Goal: Task Accomplishment & Management: Use online tool/utility

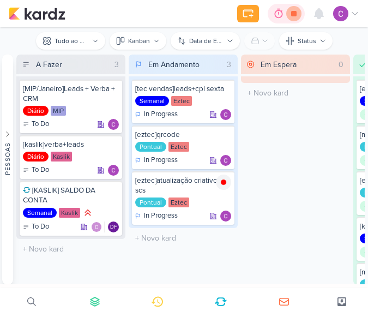
click at [294, 10] on icon at bounding box center [293, 13] width 15 height 15
click at [295, 16] on icon at bounding box center [293, 13] width 11 height 11
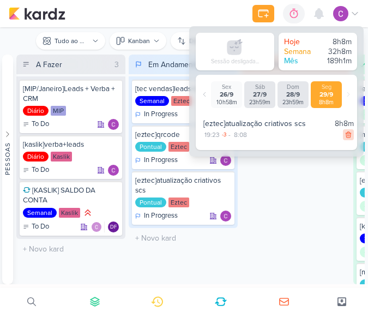
click at [346, 135] on icon at bounding box center [348, 135] width 5 height 6
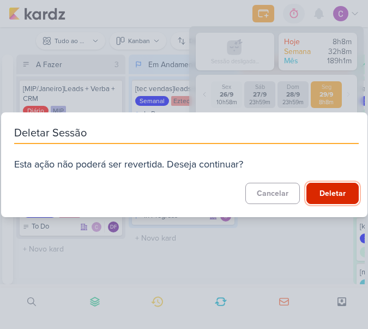
click at [329, 192] on button "Deletar" at bounding box center [332, 193] width 52 height 21
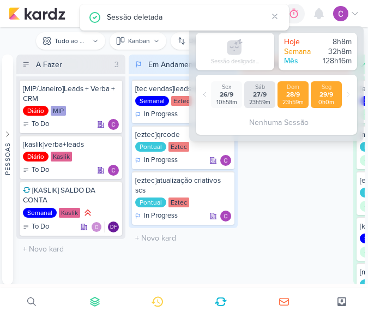
click at [290, 93] on div "28/9" at bounding box center [293, 95] width 27 height 8
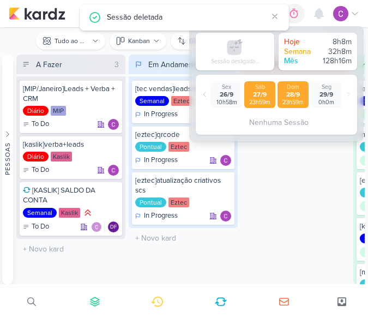
click at [268, 93] on div "27/9" at bounding box center [259, 95] width 27 height 8
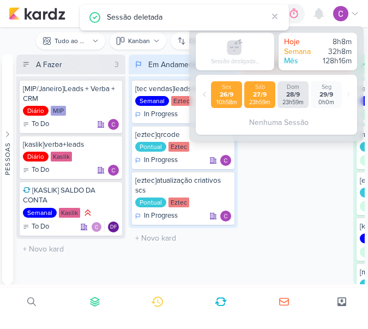
click at [232, 94] on div "26/9" at bounding box center [226, 95] width 27 height 8
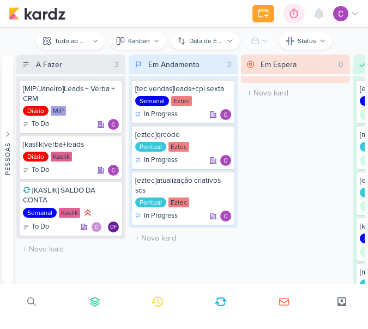
click at [294, 10] on icon at bounding box center [294, 14] width 8 height 10
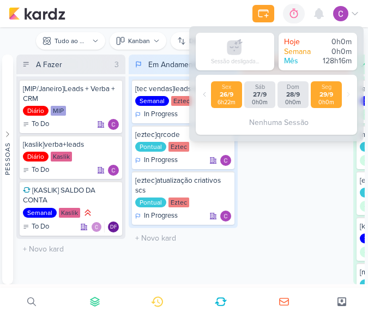
click at [237, 99] on div "6h22m" at bounding box center [226, 102] width 27 height 7
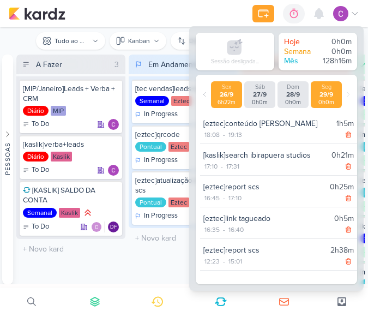
click at [328, 99] on div "0h0m" at bounding box center [326, 102] width 27 height 7
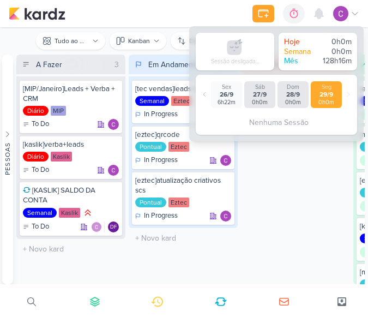
drag, startPoint x: 321, startPoint y: 204, endPoint x: 316, endPoint y: 181, distance: 23.4
click at [320, 204] on div "Em Espera 0 O título do kard deve ter menos que 100 caracteres" at bounding box center [295, 170] width 109 height 230
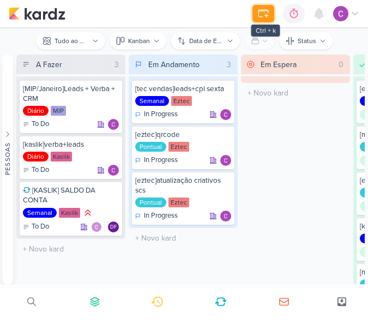
click at [259, 14] on icon at bounding box center [262, 13] width 9 height 7
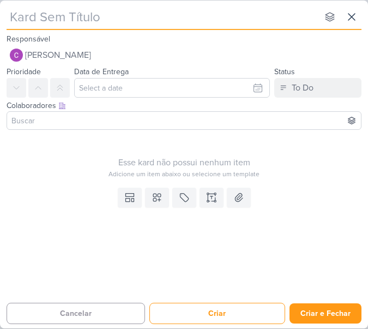
type input "["
type input "[re"
type input "["
type input "ez"
type input "e[e"
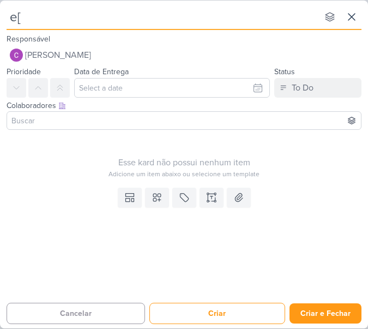
type input "e"
type input "["
type input "[e"
type input "[ezt"
type input "[eztec"
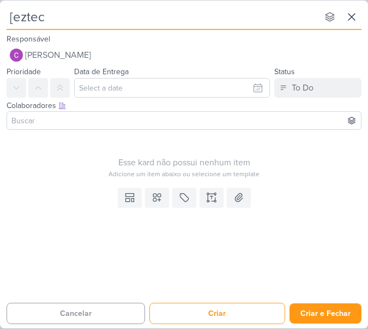
type input "[eztec]"
type input "[eztec]relat"
type input "[eztec]relat´"
type input "[eztec]relat"
type input "[eztec]relatório link tree"
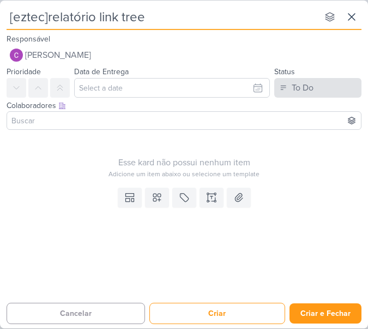
type input "[eztec]relatório link tree"
click at [313, 82] on div "To Do" at bounding box center [303, 87] width 22 height 13
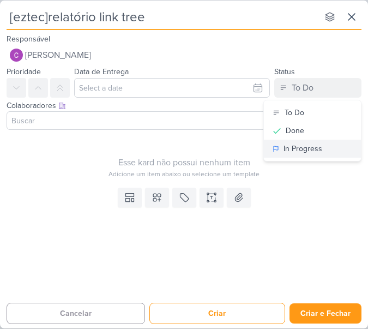
click at [310, 148] on div "In Progress" at bounding box center [303, 148] width 39 height 11
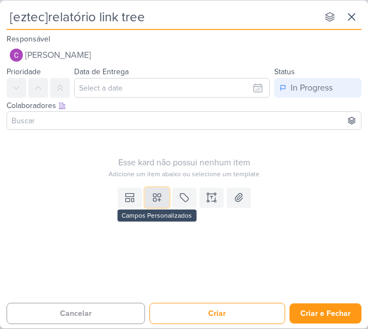
click at [155, 198] on icon at bounding box center [157, 198] width 8 height 8
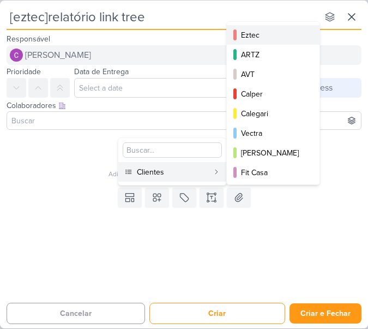
drag, startPoint x: 266, startPoint y: 35, endPoint x: 256, endPoint y: 48, distance: 16.4
click at [264, 34] on div "Eztec" at bounding box center [273, 34] width 65 height 11
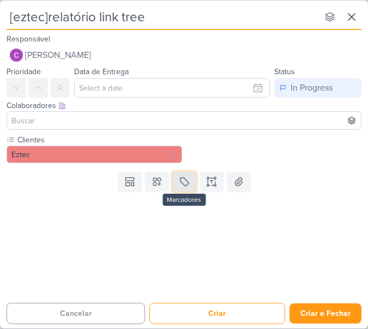
click at [185, 184] on icon at bounding box center [184, 181] width 11 height 11
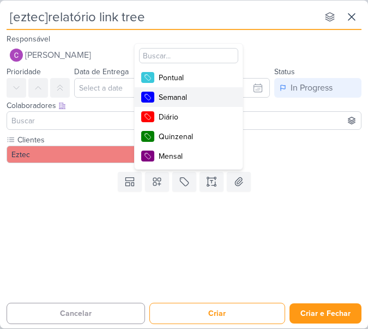
click at [191, 98] on div "Semanal" at bounding box center [194, 97] width 71 height 11
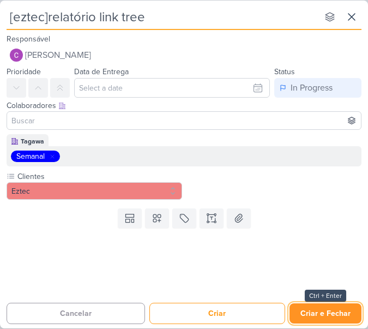
click at [310, 307] on button "Criar e Fechar" at bounding box center [326, 313] width 72 height 20
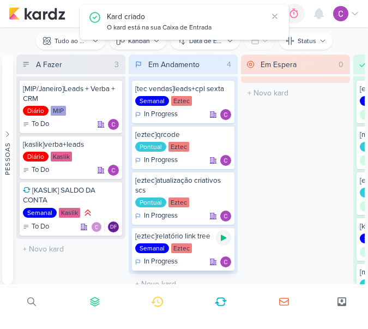
click at [222, 238] on icon at bounding box center [223, 238] width 5 height 6
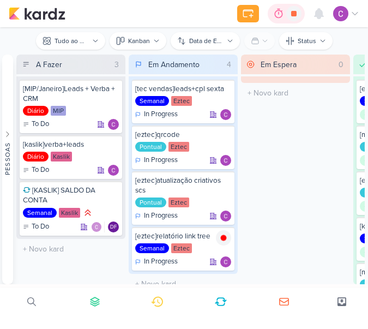
click at [274, 14] on icon at bounding box center [278, 13] width 11 height 11
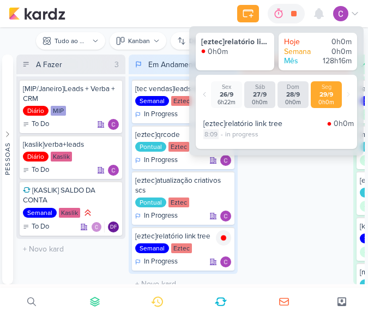
click at [214, 133] on div "8:09" at bounding box center [210, 134] width 15 height 10
select select "8"
click at [233, 149] on select "00 01 02 03 04 05 06 07 08 09 10 11 12 13 14 15 16 17 18 19 20 21 22 23 24 25 2…" at bounding box center [230, 147] width 15 height 13
select select "0"
click at [223, 141] on select "00 01 02 03 04 05 06 07 08 09 10 11 12 13 14 15 16 17 18 19 20 21 22 23 24 25 2…" at bounding box center [230, 147] width 15 height 13
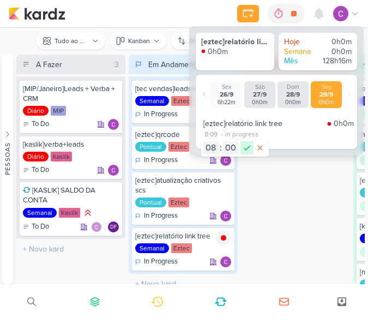
click at [246, 147] on icon at bounding box center [246, 147] width 13 height 13
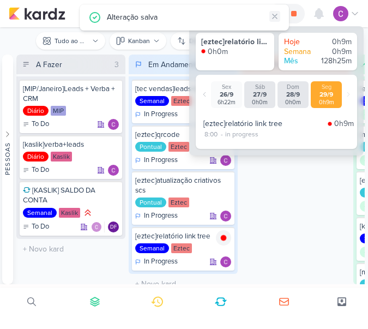
click at [274, 17] on icon at bounding box center [275, 16] width 4 height 4
